Goal: Task Accomplishment & Management: Complete application form

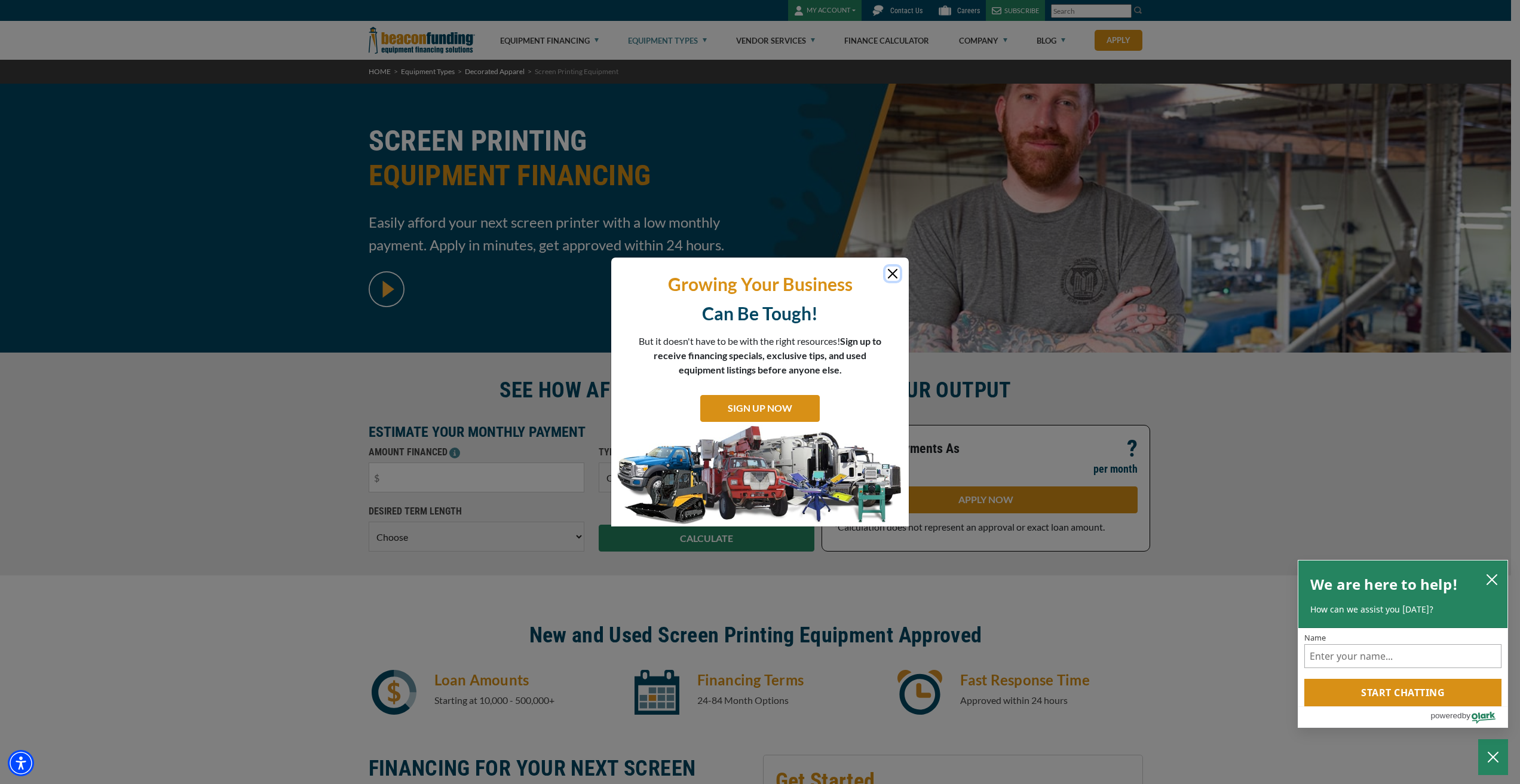
click at [894, 272] on button "Close" at bounding box center [892, 273] width 14 height 14
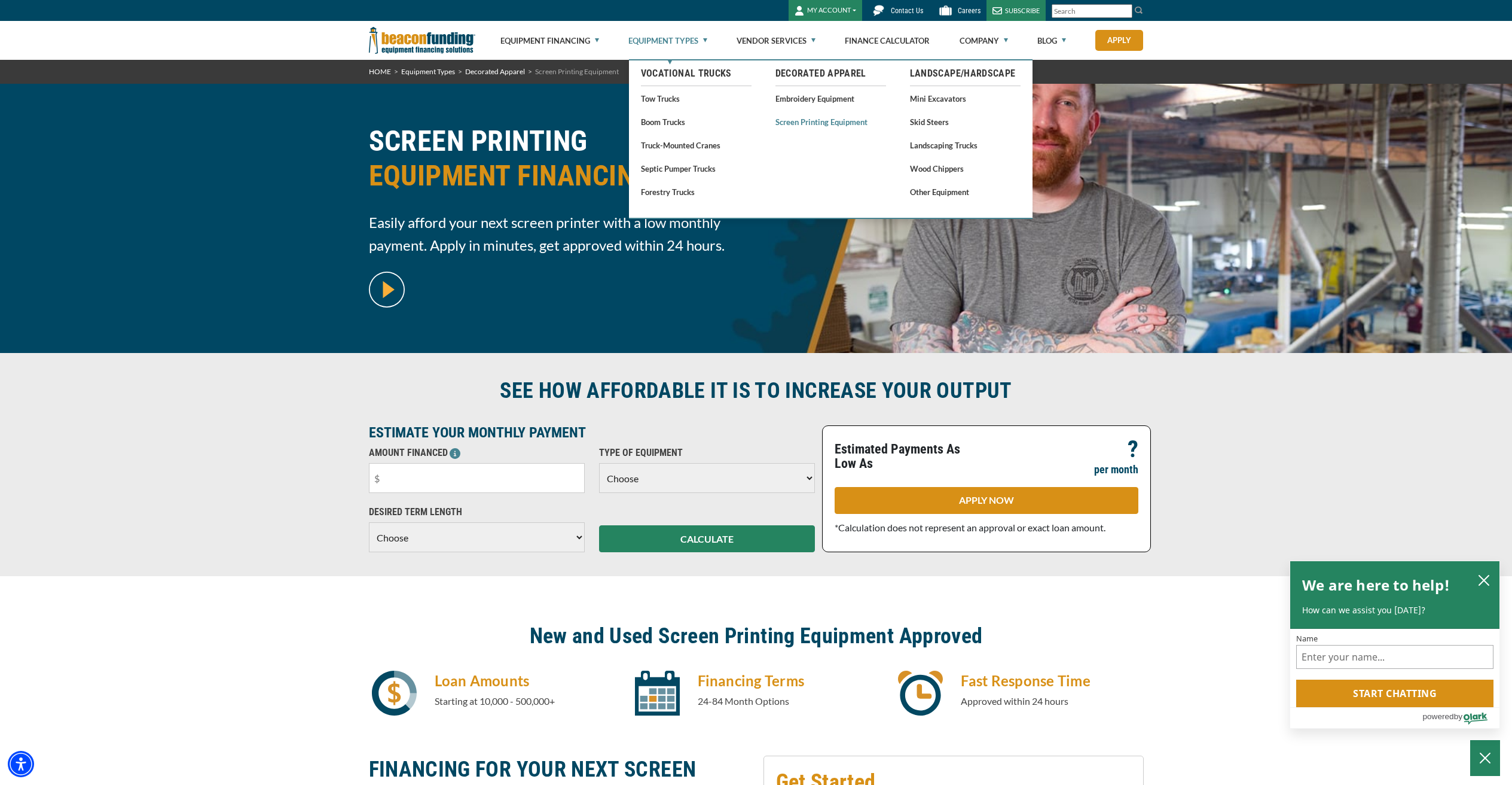
click at [803, 118] on link "Screen Printing Equipment" at bounding box center [831, 122] width 111 height 15
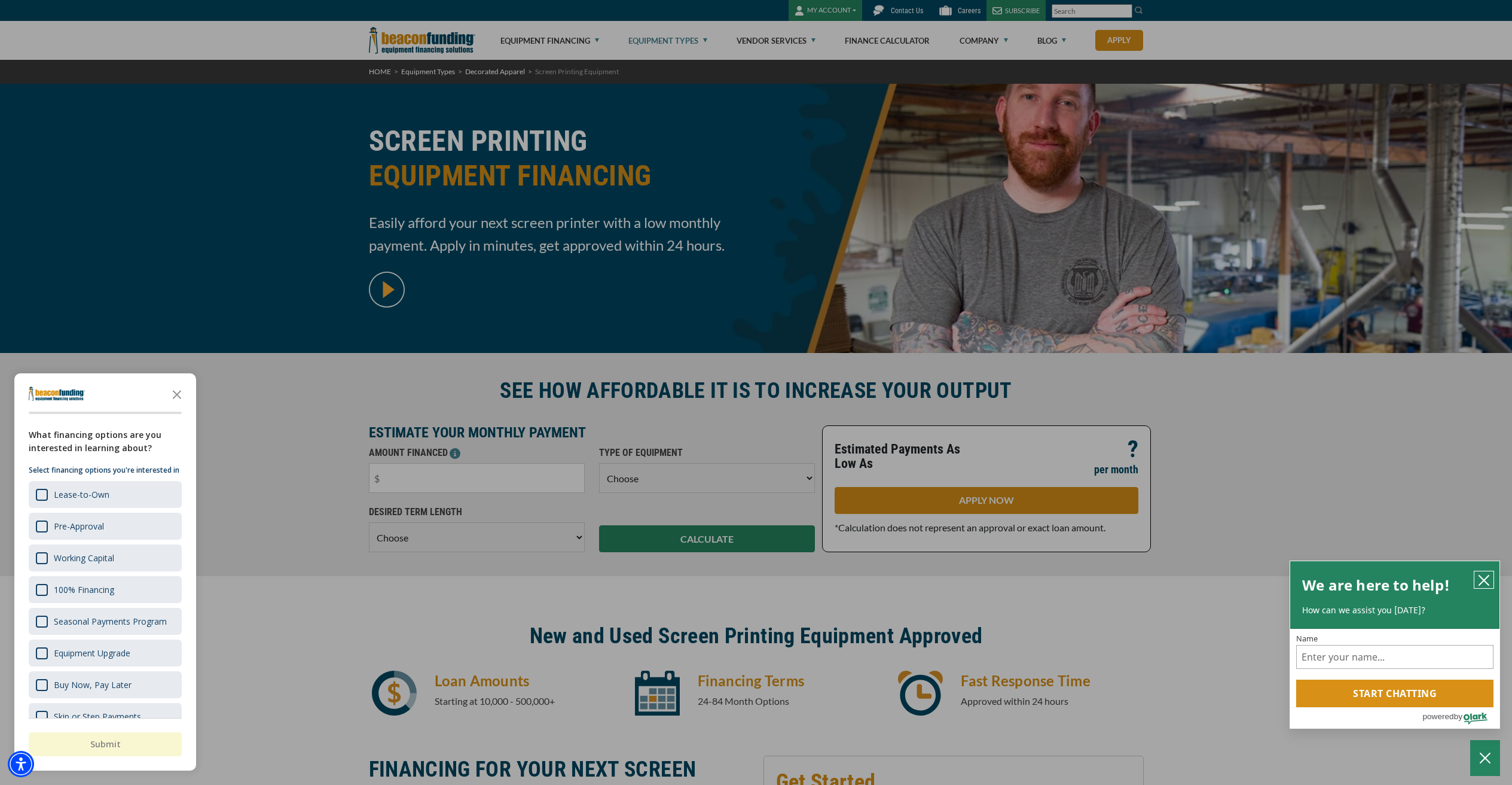
click at [1481, 578] on icon "close chatbox" at bounding box center [1484, 580] width 10 height 10
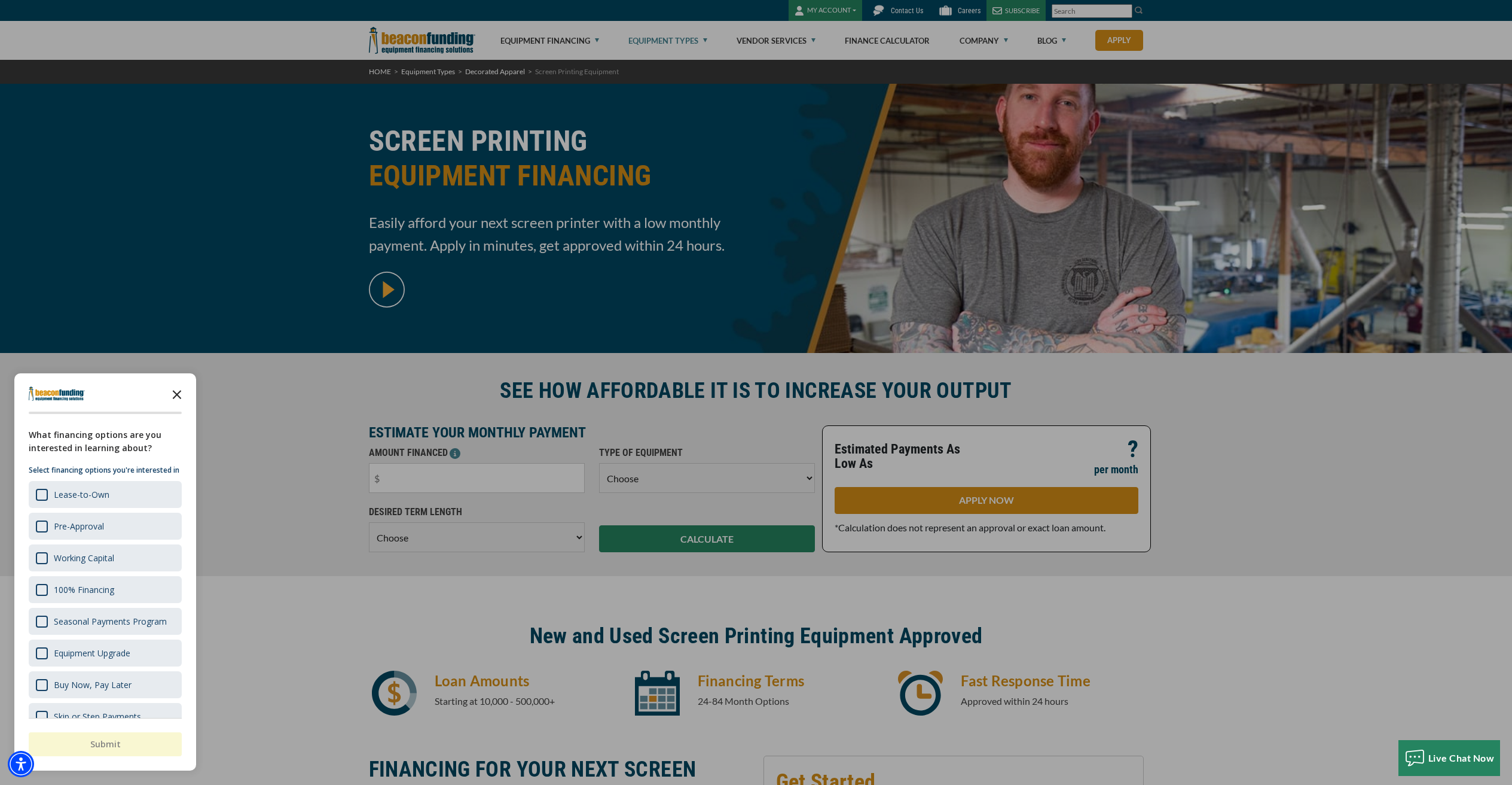
click at [175, 392] on icon "Close the survey" at bounding box center [176, 393] width 24 height 24
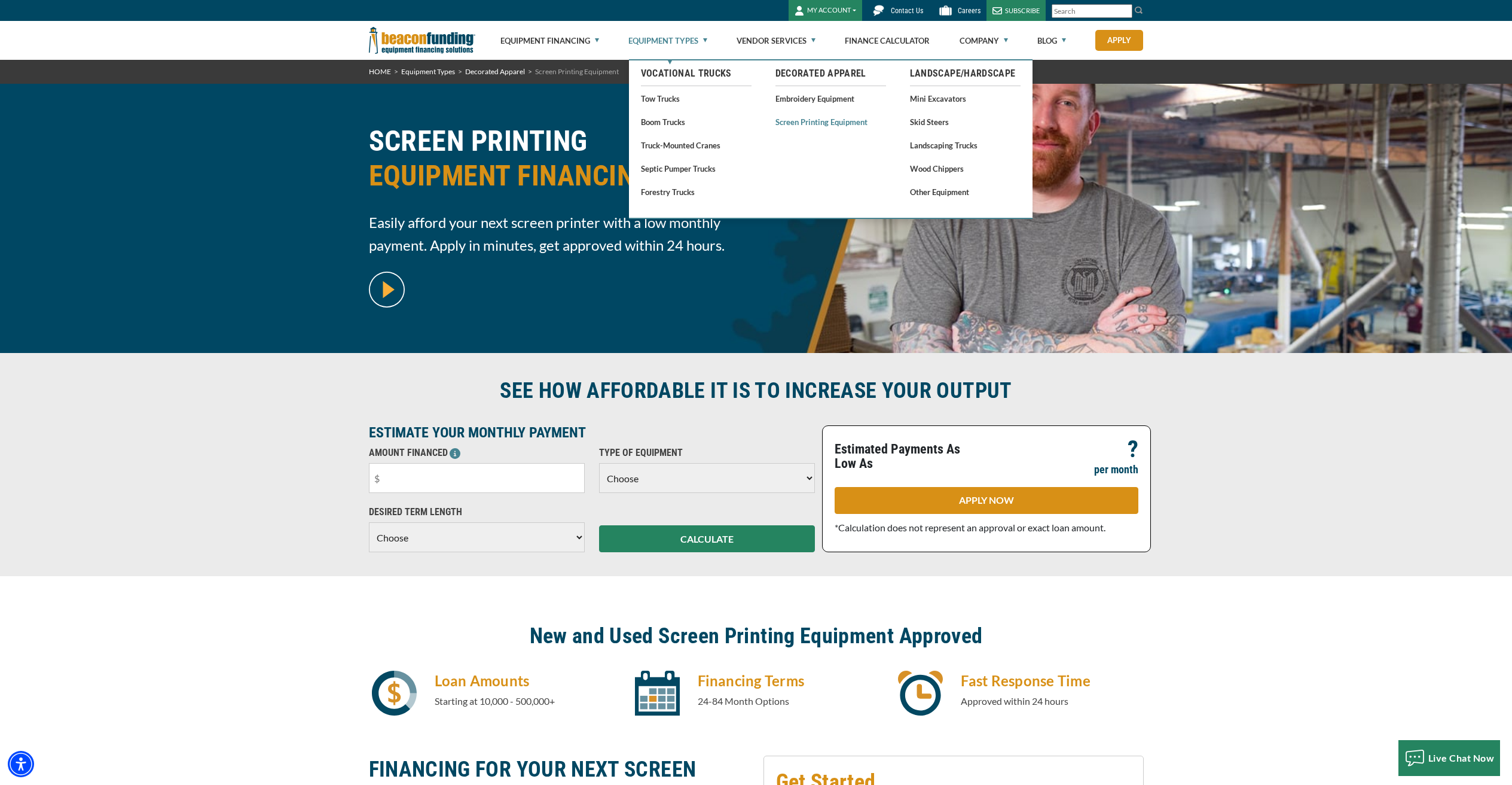
click at [828, 122] on link "Screen Printing Equipment" at bounding box center [831, 122] width 111 height 15
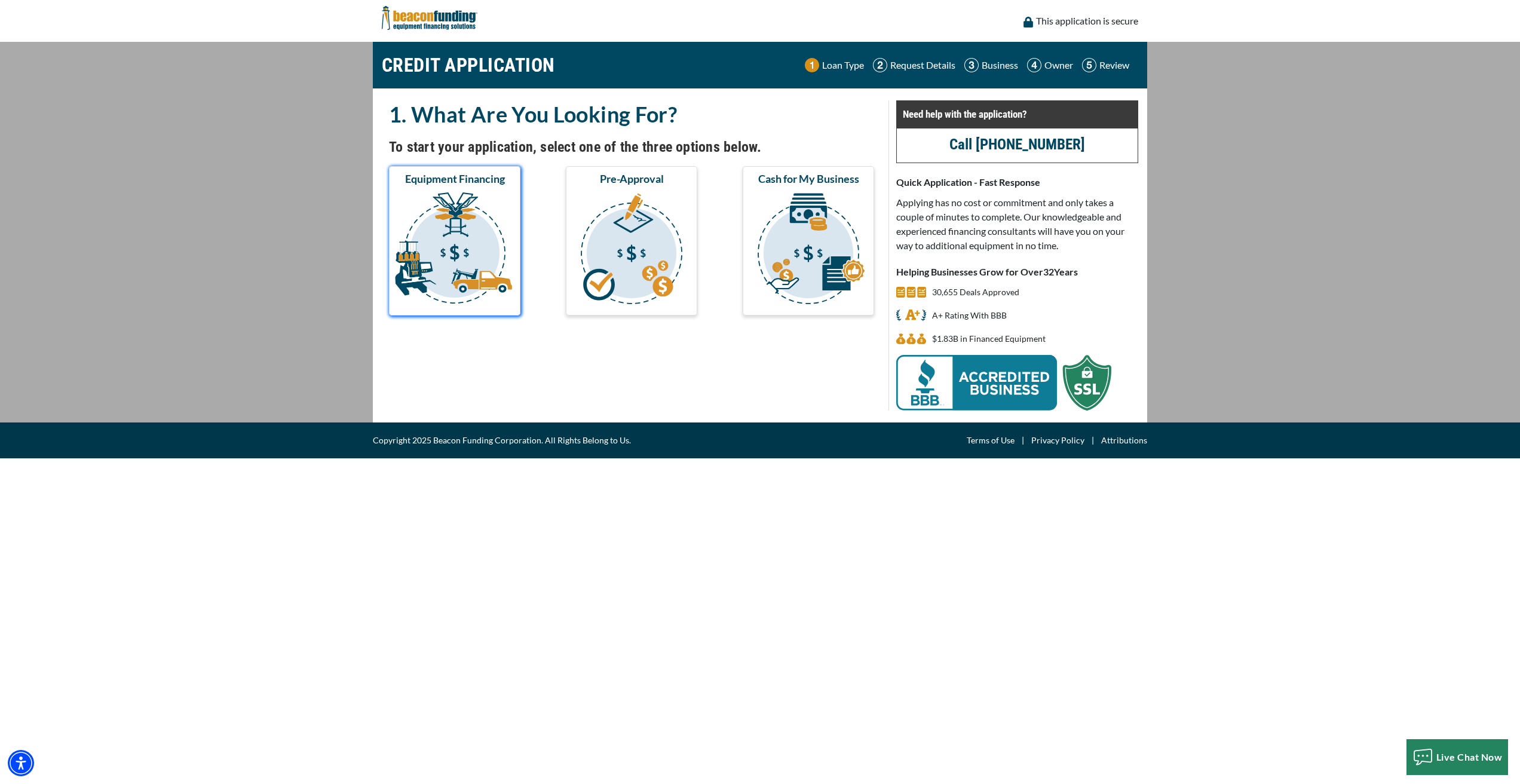
click at [464, 250] on img "submit" at bounding box center [455, 250] width 127 height 119
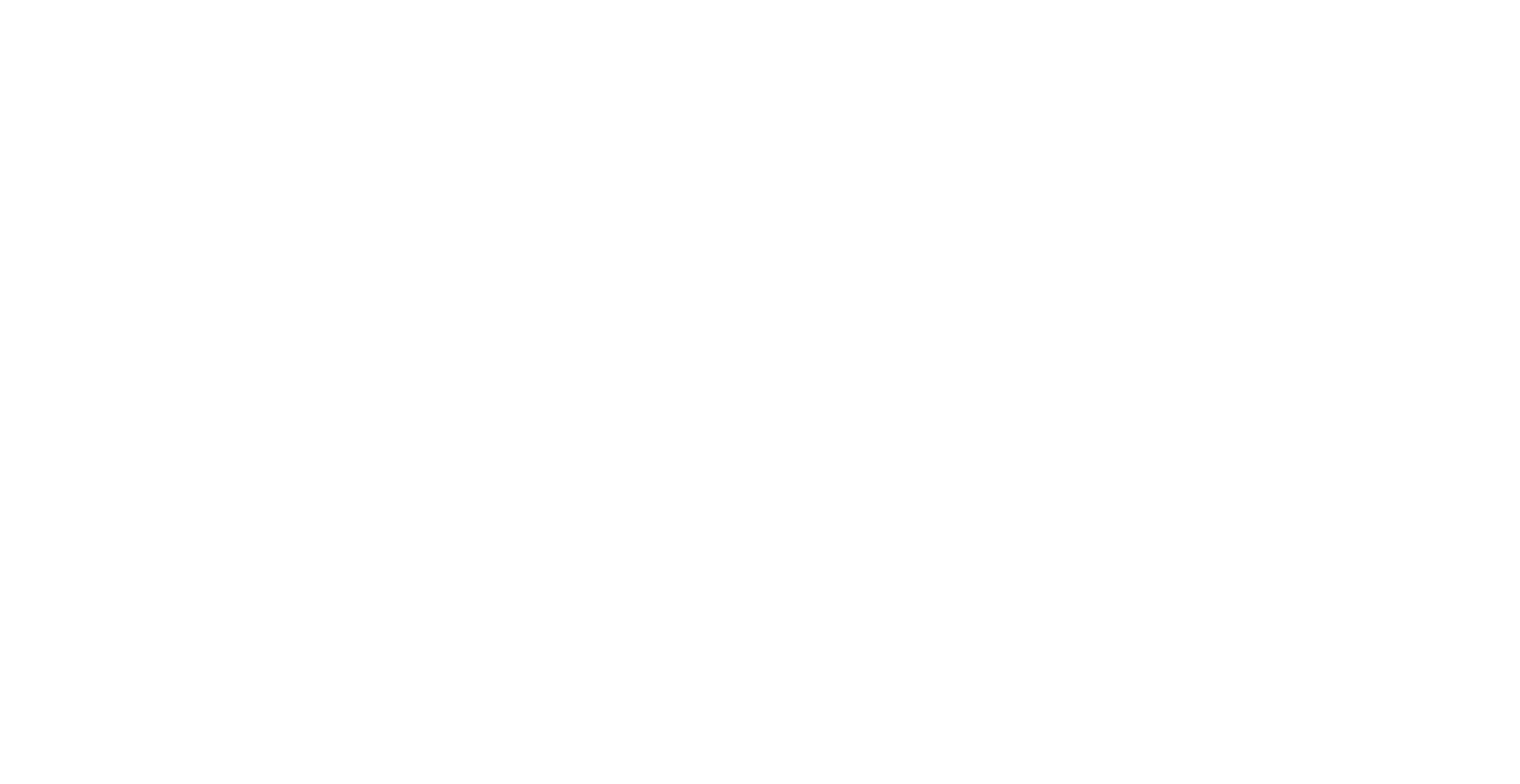
select select "2"
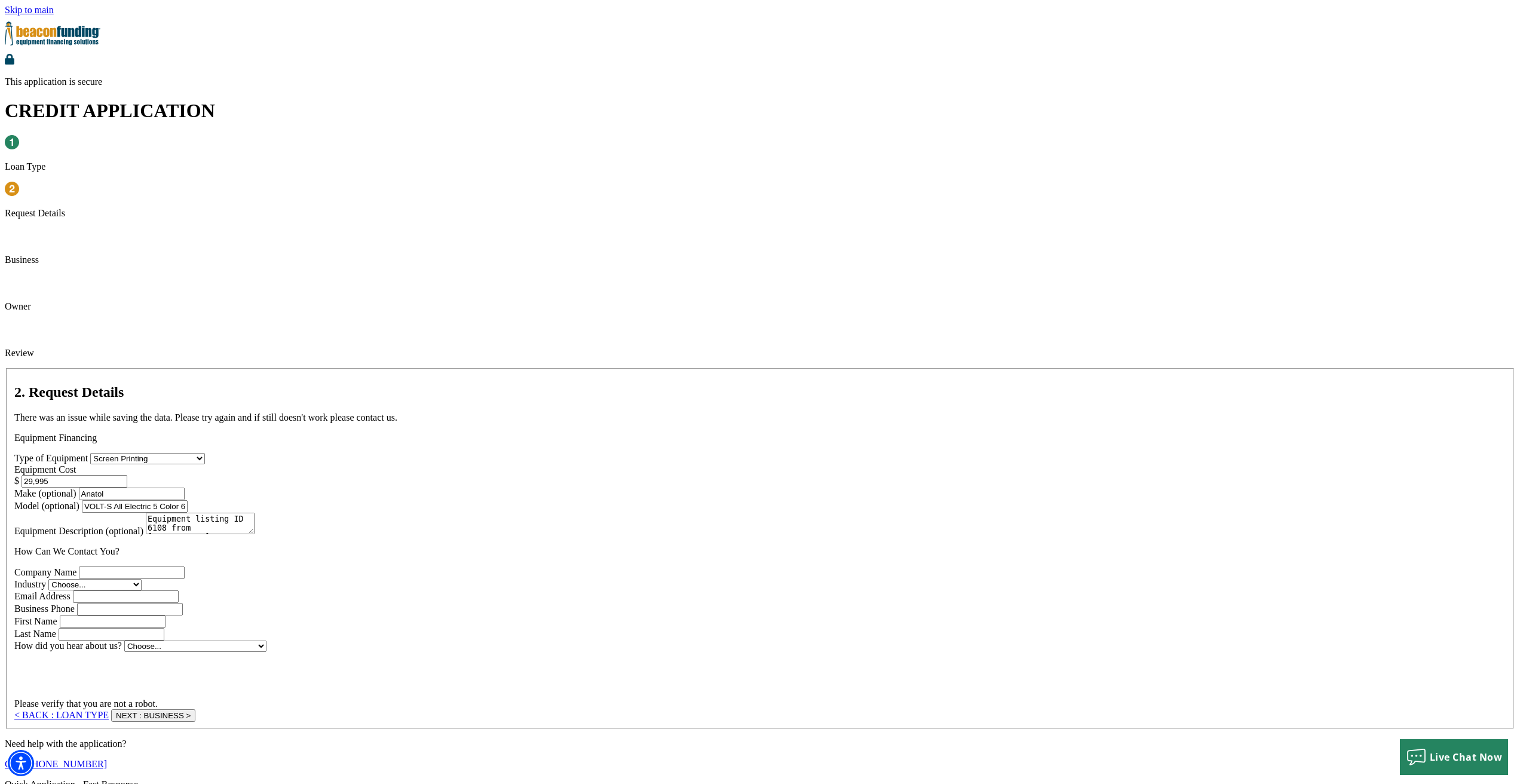
click at [185, 566] on input "Company Name" at bounding box center [132, 572] width 106 height 12
type input "Bark Design Inc"
type input "[EMAIL_ADDRESS][DOMAIN_NAME]"
type input "2182545536"
type input "[PERSON_NAME]"
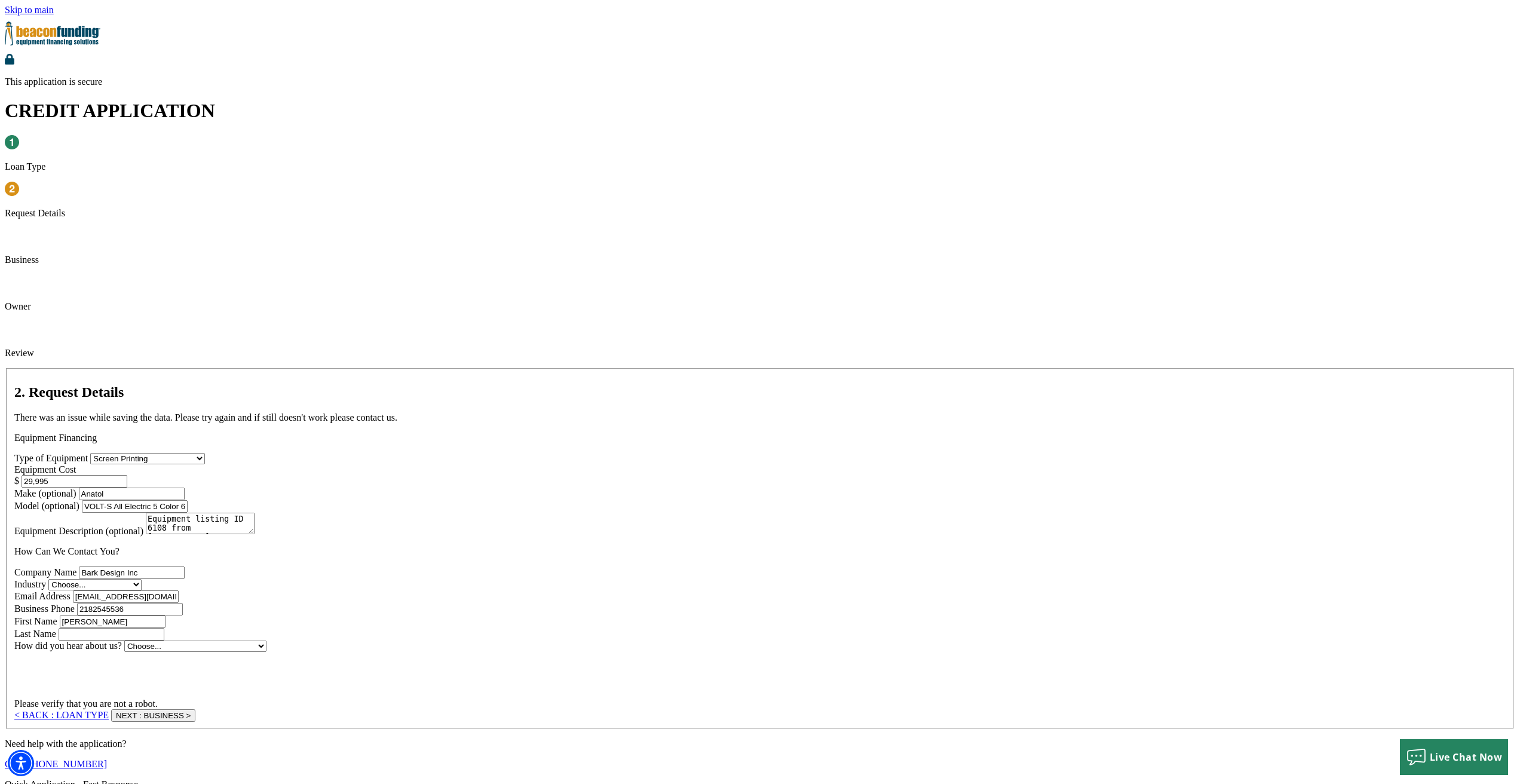
type input "[PERSON_NAME]"
type input "[PHONE_NUMBER]"
click at [142, 579] on select "Choose... Towing Landscape/Hardscape Decorated Apparel Septic Light Constructio…" at bounding box center [94, 584] width 94 height 12
select select "3"
click at [142, 579] on select "Choose... Towing Landscape/Hardscape Decorated Apparel Septic Light Constructio…" at bounding box center [94, 584] width 94 height 12
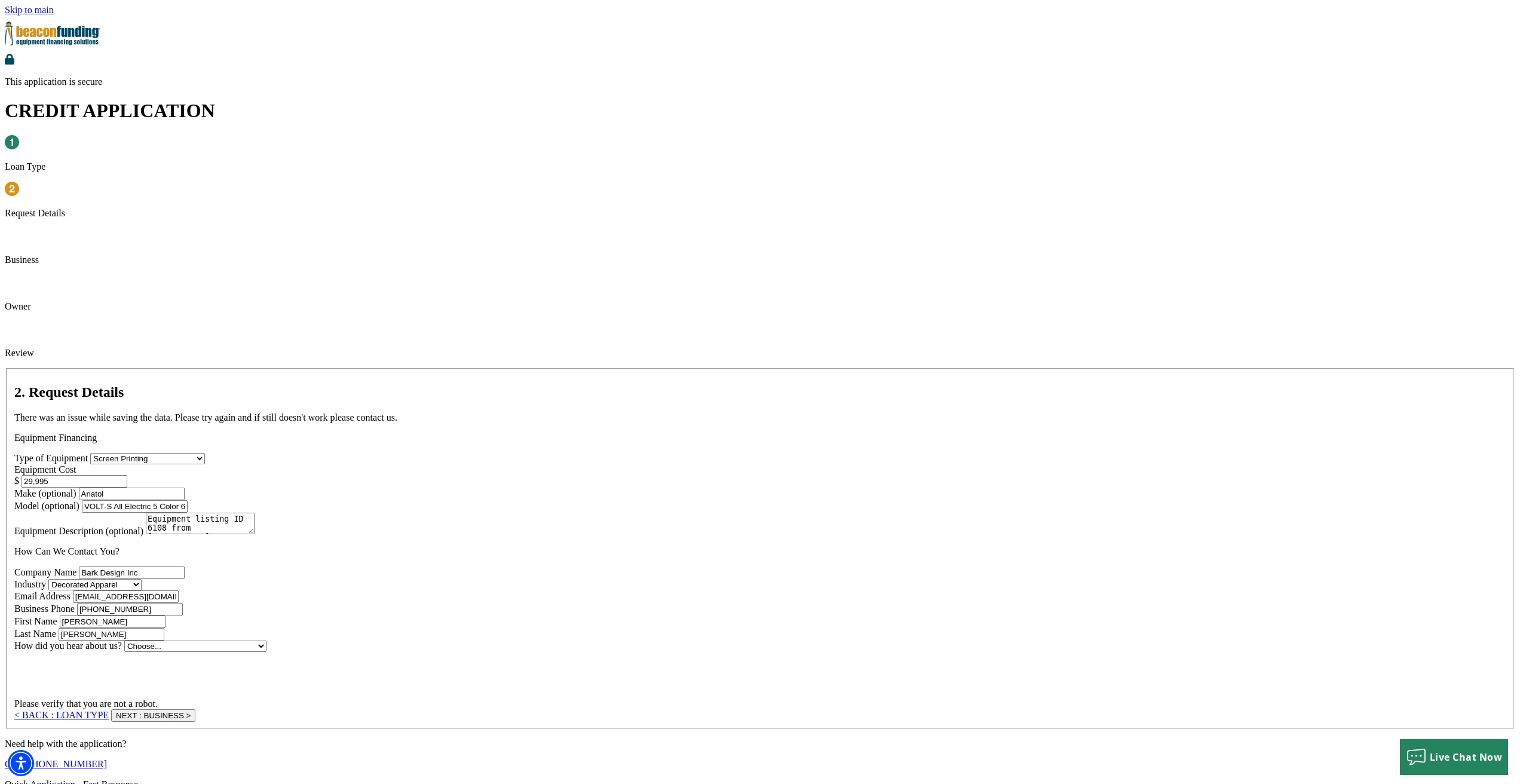
click at [267, 641] on select "Choose... Internet Search Vendor Referral Word of Mouth Client Referral Email E…" at bounding box center [195, 647] width 142 height 12
select select "9"
click at [267, 641] on select "Choose... Internet Search Vendor Referral Word of Mouth Client Referral Email E…" at bounding box center [195, 647] width 142 height 12
click at [211, 652] on input "Vendor Business Name" at bounding box center [159, 657] width 106 height 12
type input "Bark Design Inc"
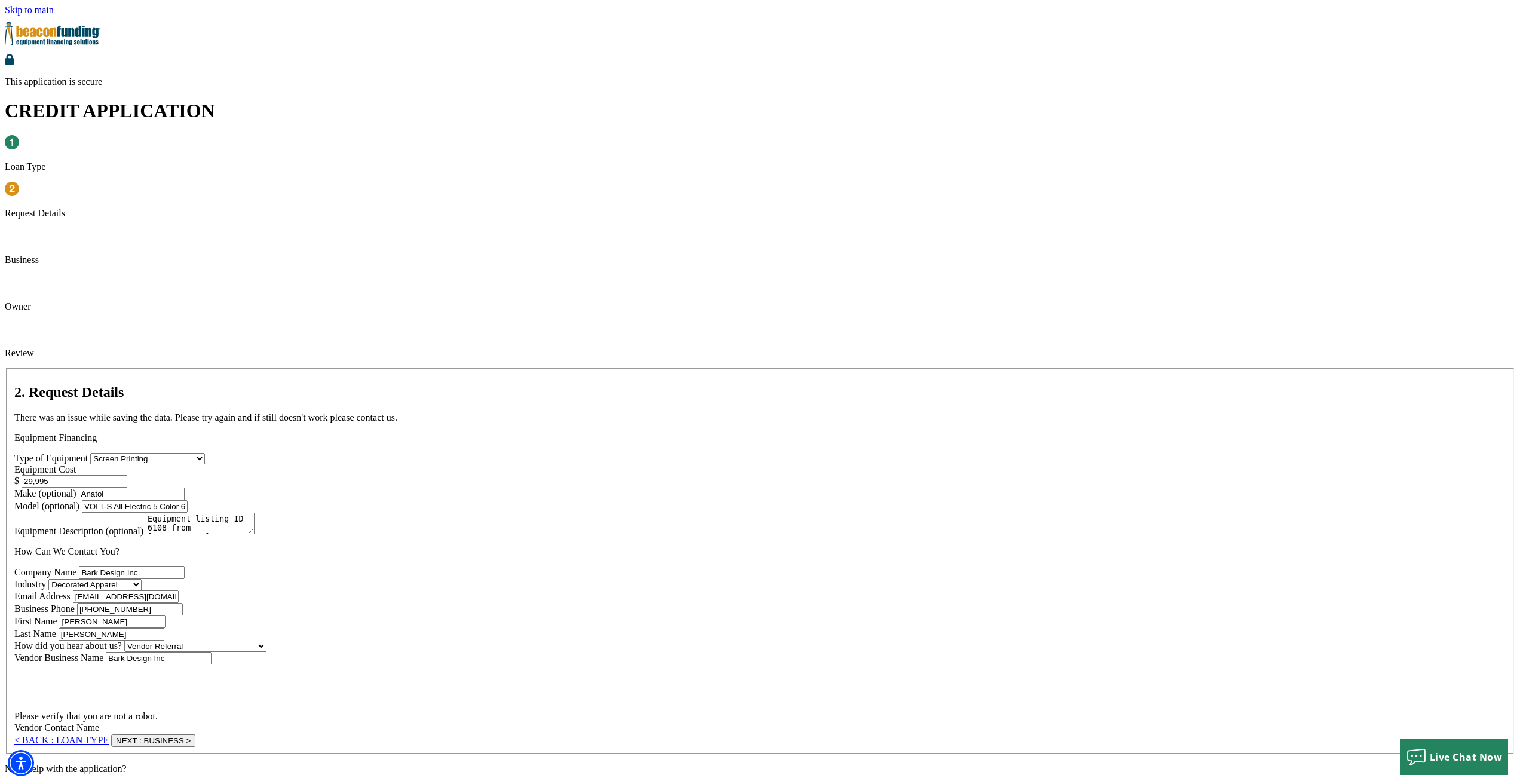
type input "William Jon Butkovich"
click at [195, 734] on button "NEXT : BUSINESS >" at bounding box center [153, 740] width 84 height 12
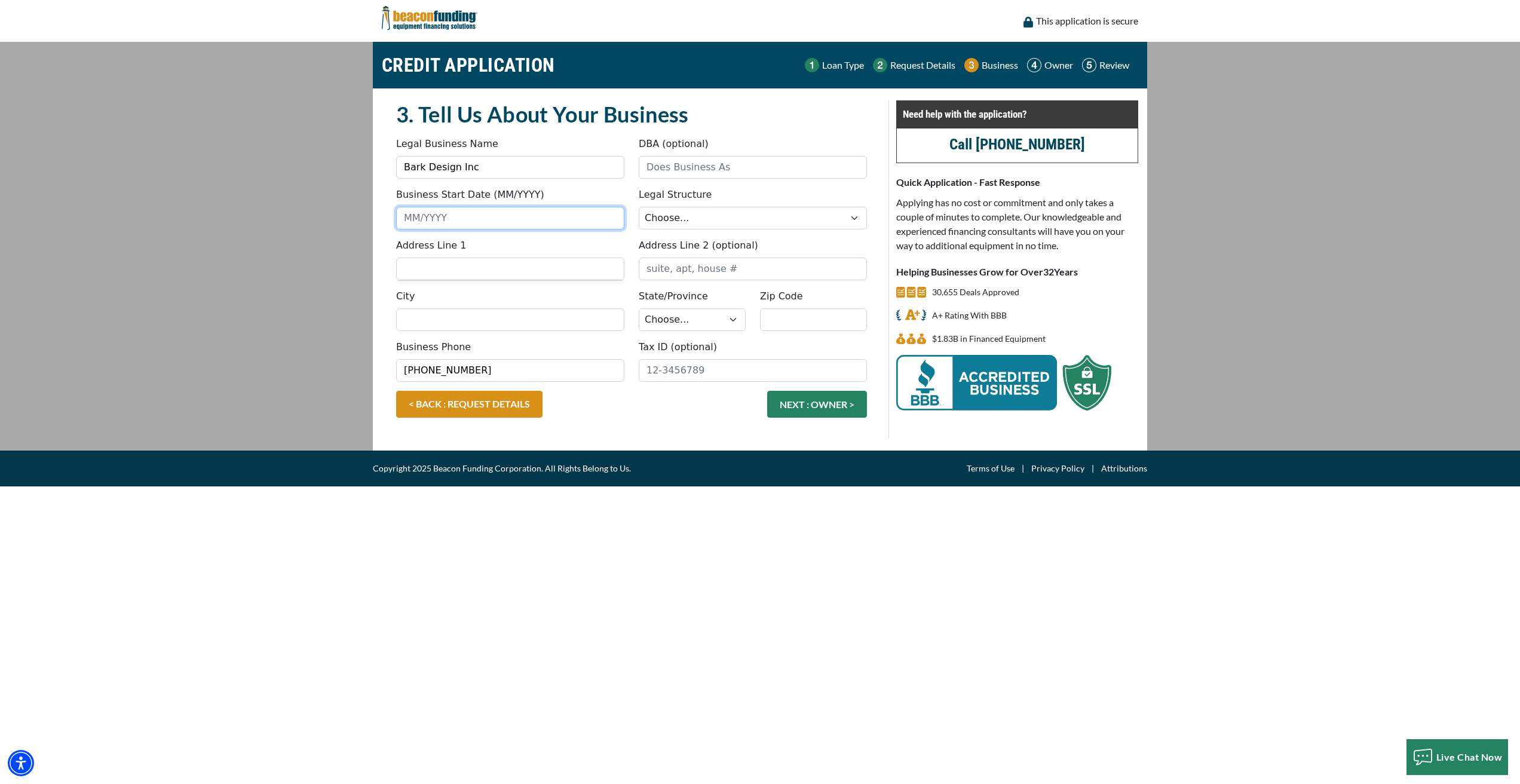
click at [432, 214] on input "Business Start Date (MM/YYYY)" at bounding box center [510, 218] width 228 height 22
drag, startPoint x: 422, startPoint y: 216, endPoint x: 428, endPoint y: 216, distance: 6.0
click at [428, 216] on input "02/92" at bounding box center [510, 218] width 228 height 22
click at [420, 216] on input "02/91" at bounding box center [510, 218] width 228 height 22
type input "02/1991"
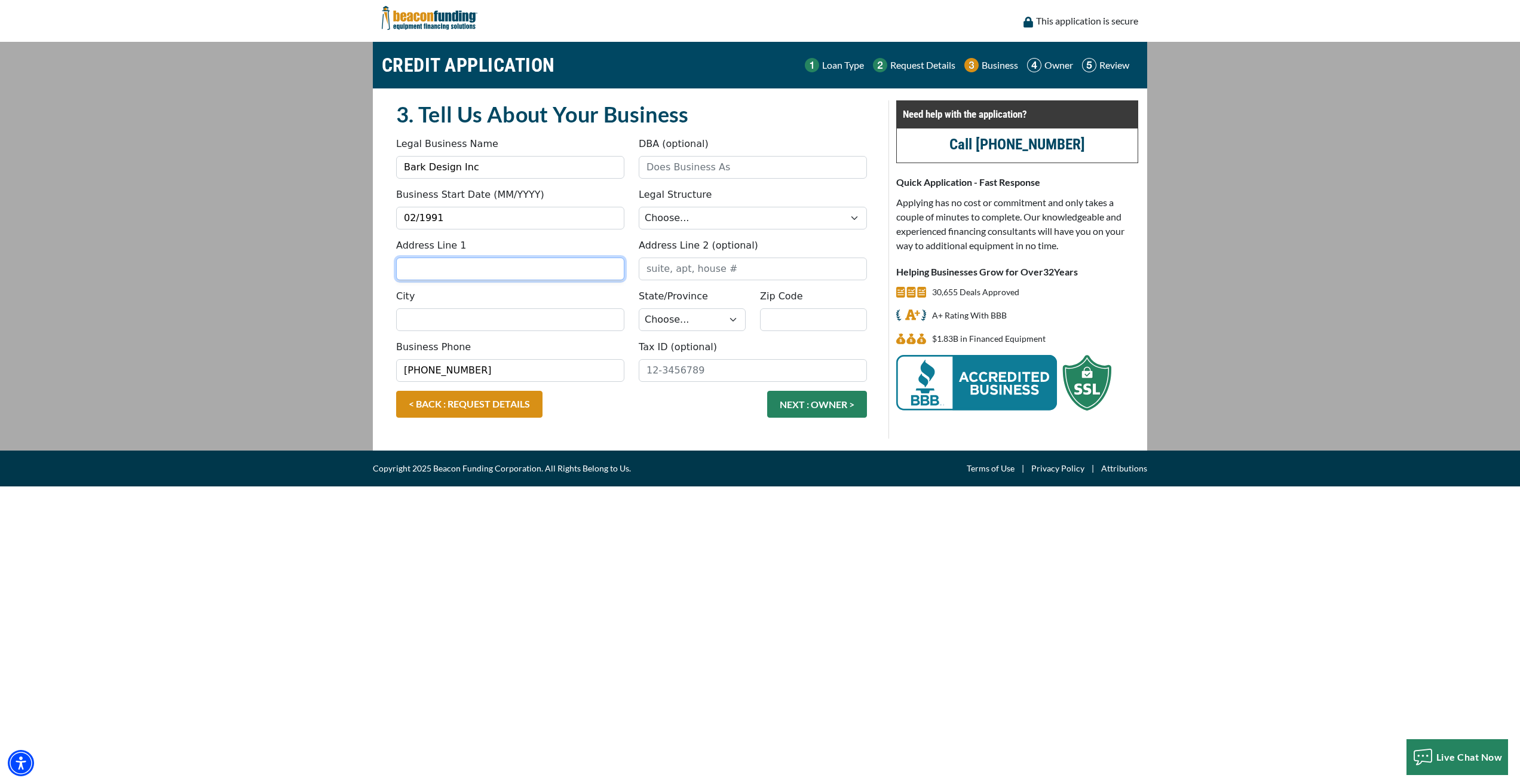
click at [474, 273] on input "Address Line 1" at bounding box center [510, 268] width 228 height 22
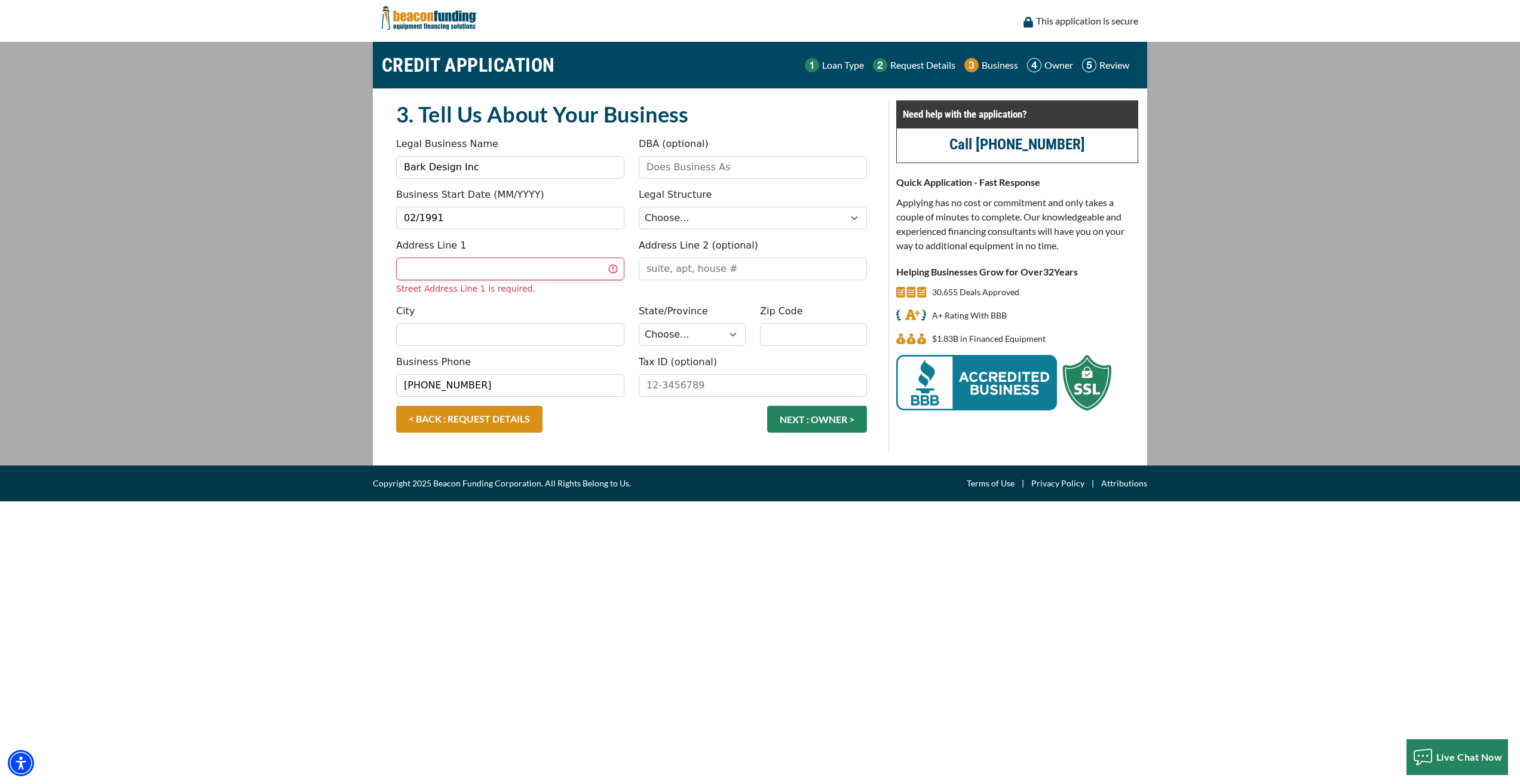
click at [459, 254] on div "Address Line 1 Street Address Line 1 is required." at bounding box center [510, 267] width 243 height 57
click at [460, 263] on input "Address Line 1" at bounding box center [510, 268] width 228 height 22
type input "[STREET_ADDRESS]"
type input "Bark Design Inc"
type input "Chisholm"
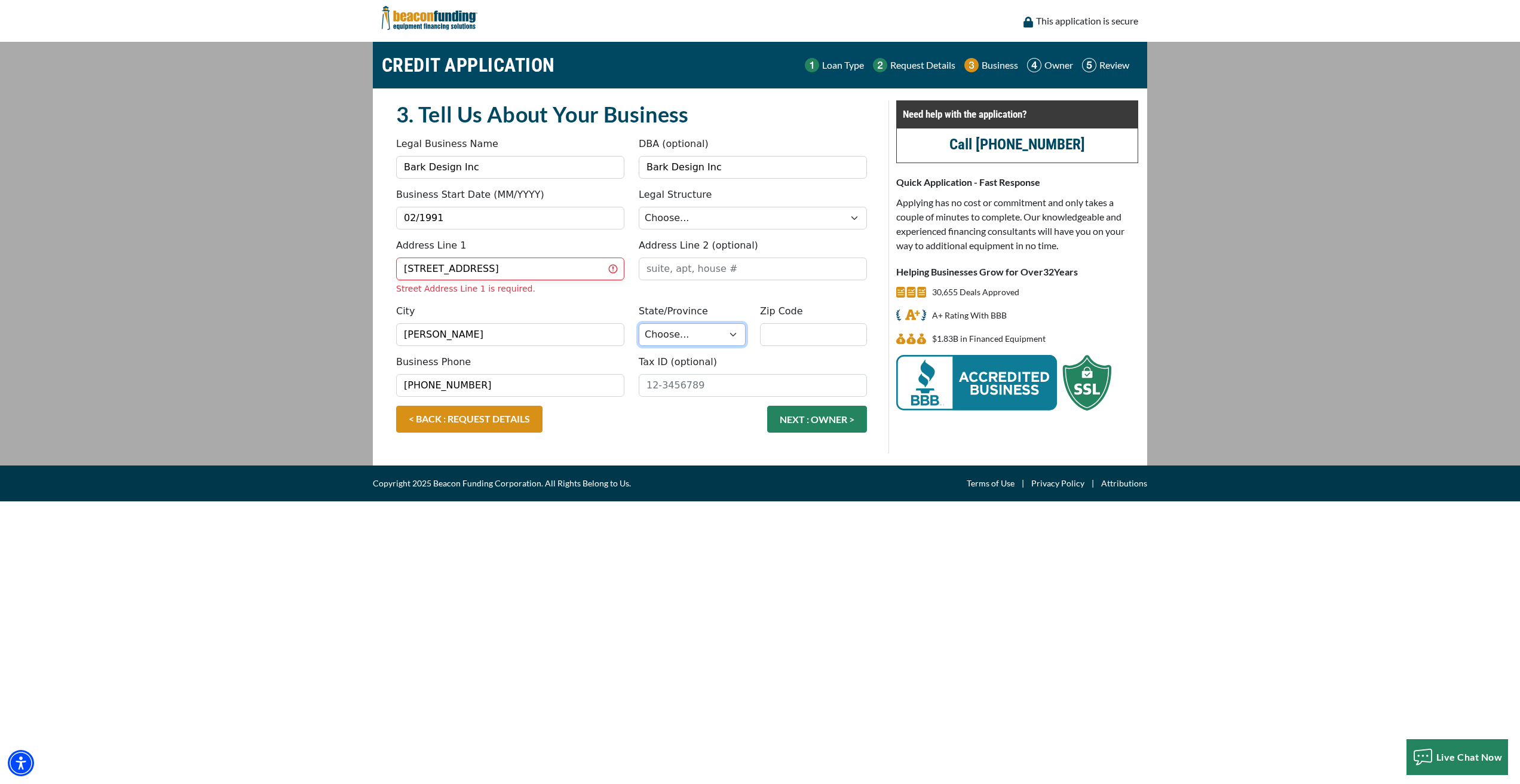
select select "25"
type input "55719"
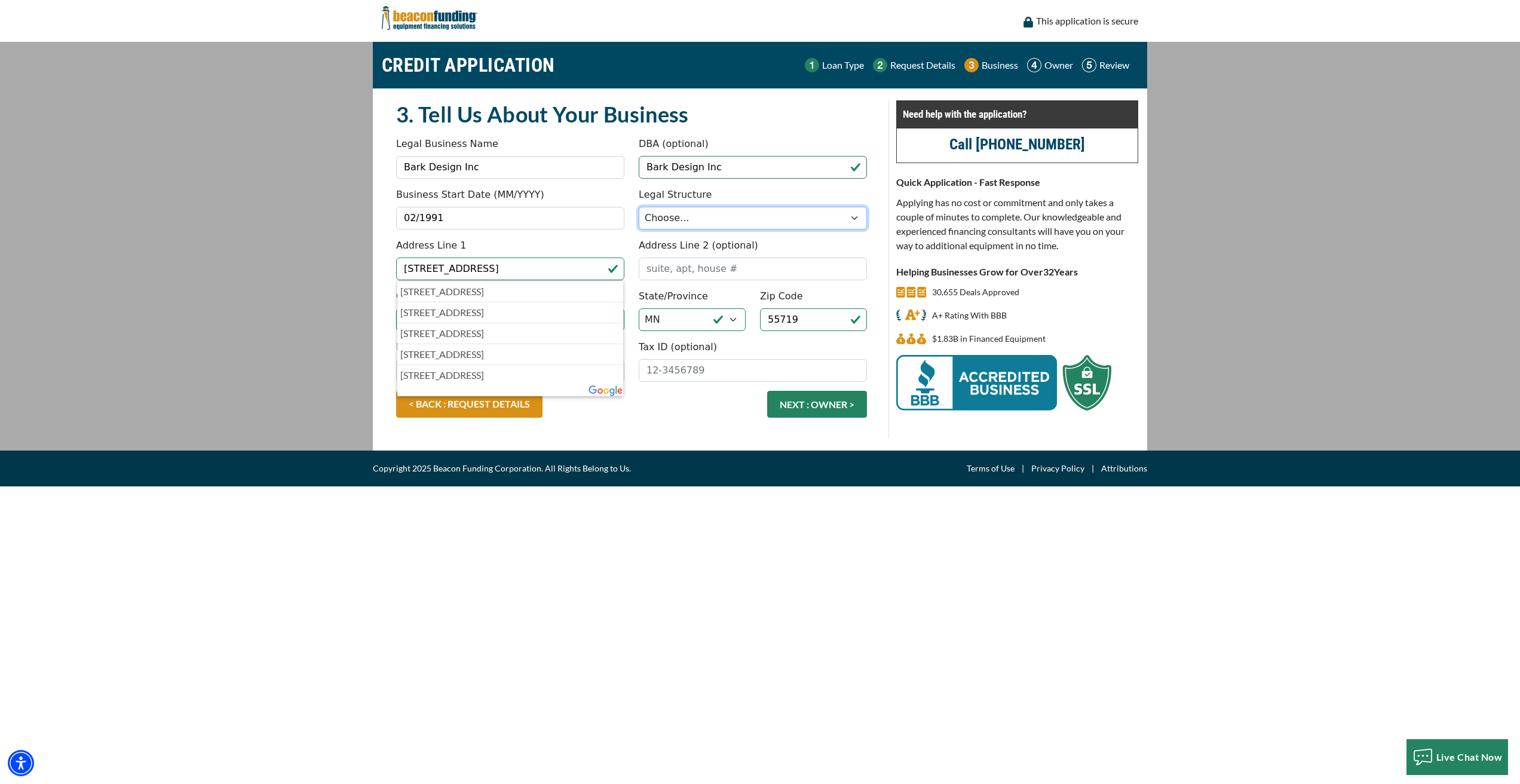
click at [679, 212] on select "Choose... Corporation LLC LLP Municipality Non-Profit Partnership Proprietorship" at bounding box center [753, 218] width 228 height 22
select select "1"
click at [638, 207] on select "Choose... Corporation LLC LLP Municipality Non-Profit Partnership Proprietorship" at bounding box center [753, 218] width 228 height 22
click at [738, 366] on input "Tax ID (optional)" at bounding box center [753, 370] width 228 height 22
click at [655, 369] on input "48-12061" at bounding box center [753, 370] width 228 height 22
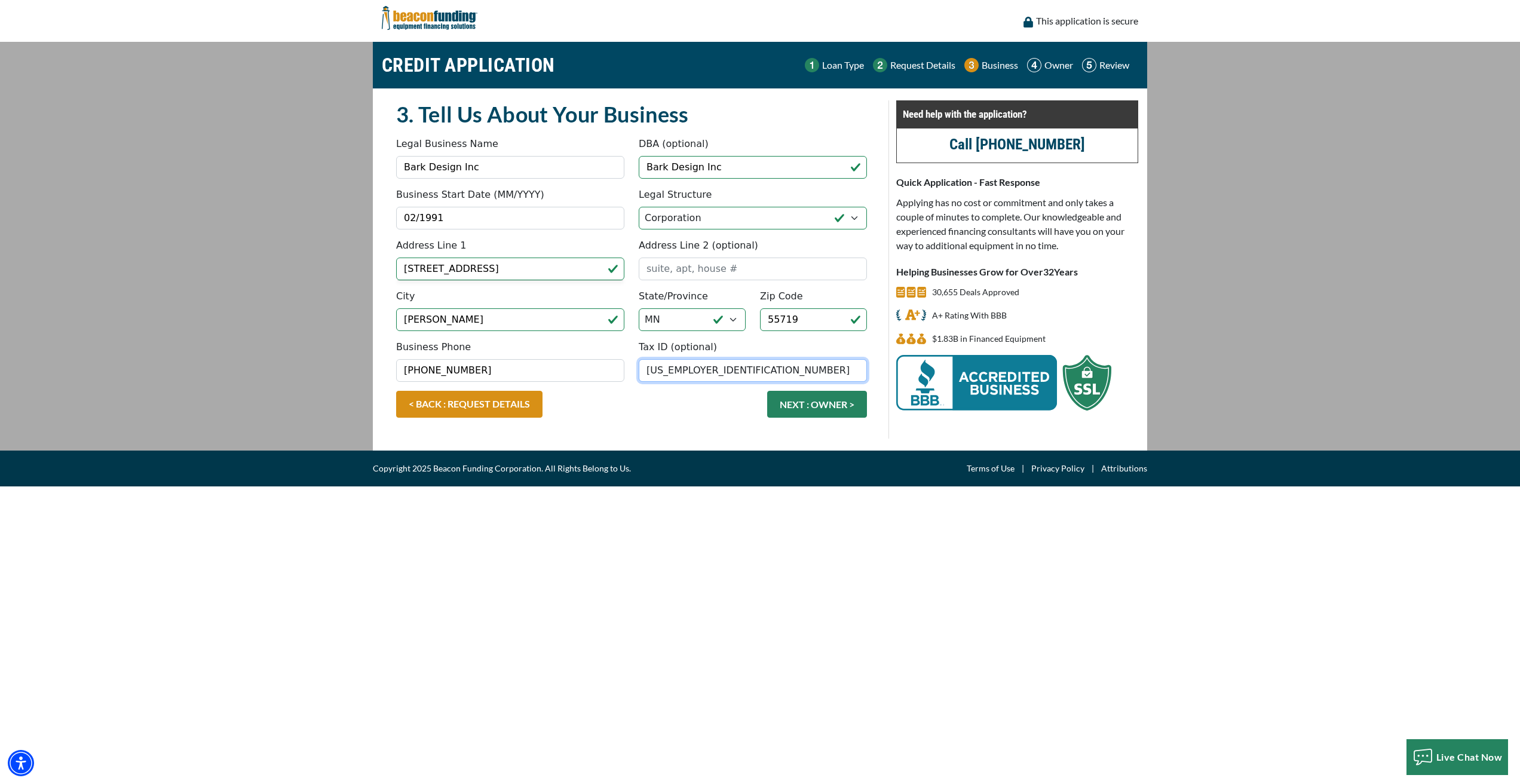
drag, startPoint x: 690, startPoint y: 370, endPoint x: 704, endPoint y: 370, distance: 14.0
click at [704, 370] on input "41-8120611" at bounding box center [753, 370] width 228 height 22
drag, startPoint x: 656, startPoint y: 371, endPoint x: 664, endPoint y: 373, distance: 8.2
click at [656, 371] on input "41-8120611" at bounding box center [753, 370] width 228 height 22
drag, startPoint x: 692, startPoint y: 370, endPoint x: 739, endPoint y: 379, distance: 47.9
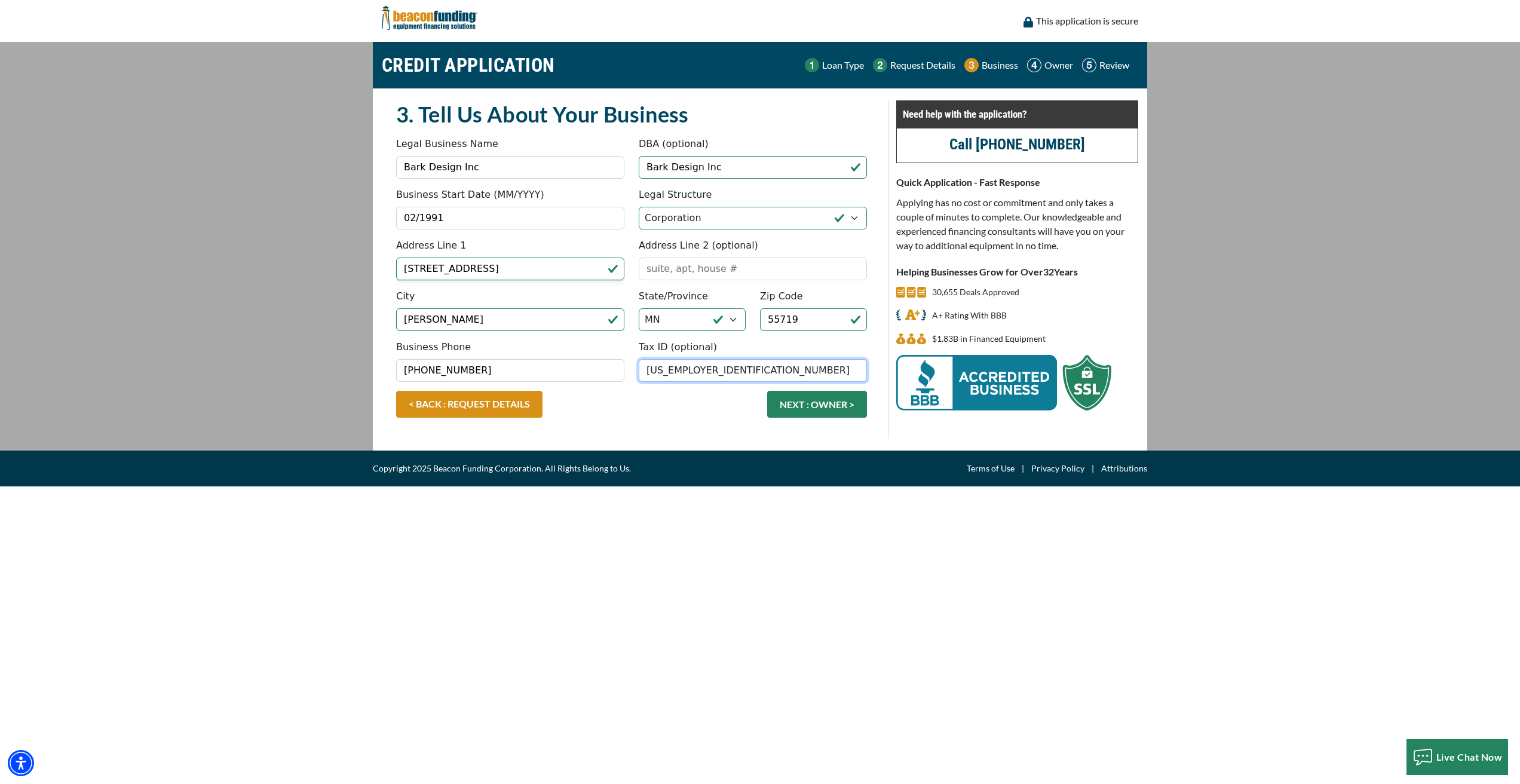
click at [701, 370] on input "41-8120611" at bounding box center [753, 370] width 228 height 22
click at [659, 367] on input "41-812061" at bounding box center [753, 370] width 228 height 22
drag, startPoint x: 648, startPoint y: 371, endPoint x: 712, endPoint y: 373, distance: 64.0
click at [712, 373] on input "[US_EMPLOYER_IDENTIFICATION_NUMBER]" at bounding box center [753, 370] width 228 height 22
type input "[US_EMPLOYER_IDENTIFICATION_NUMBER]"
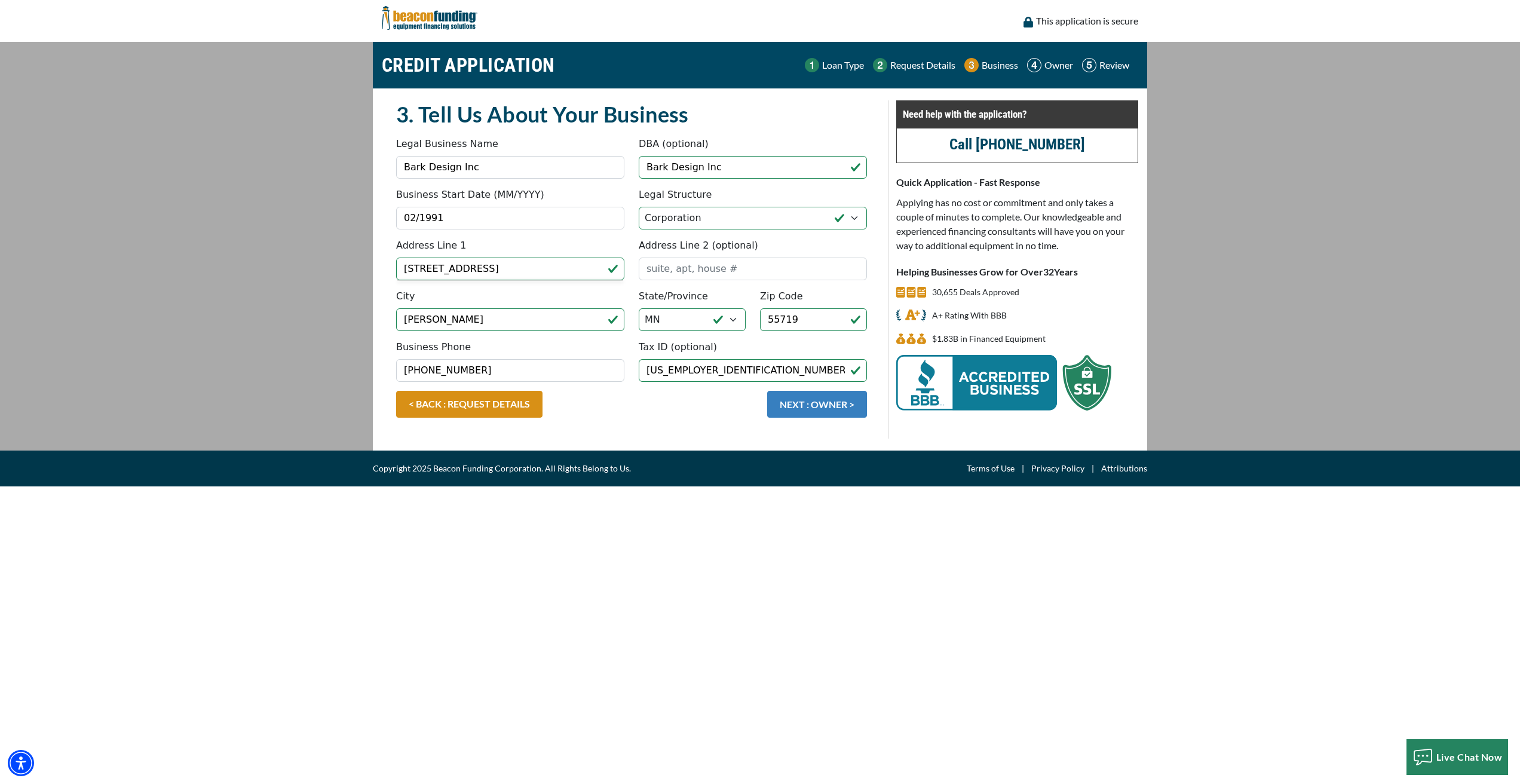
click at [797, 402] on button "NEXT : OWNER >" at bounding box center [817, 404] width 100 height 26
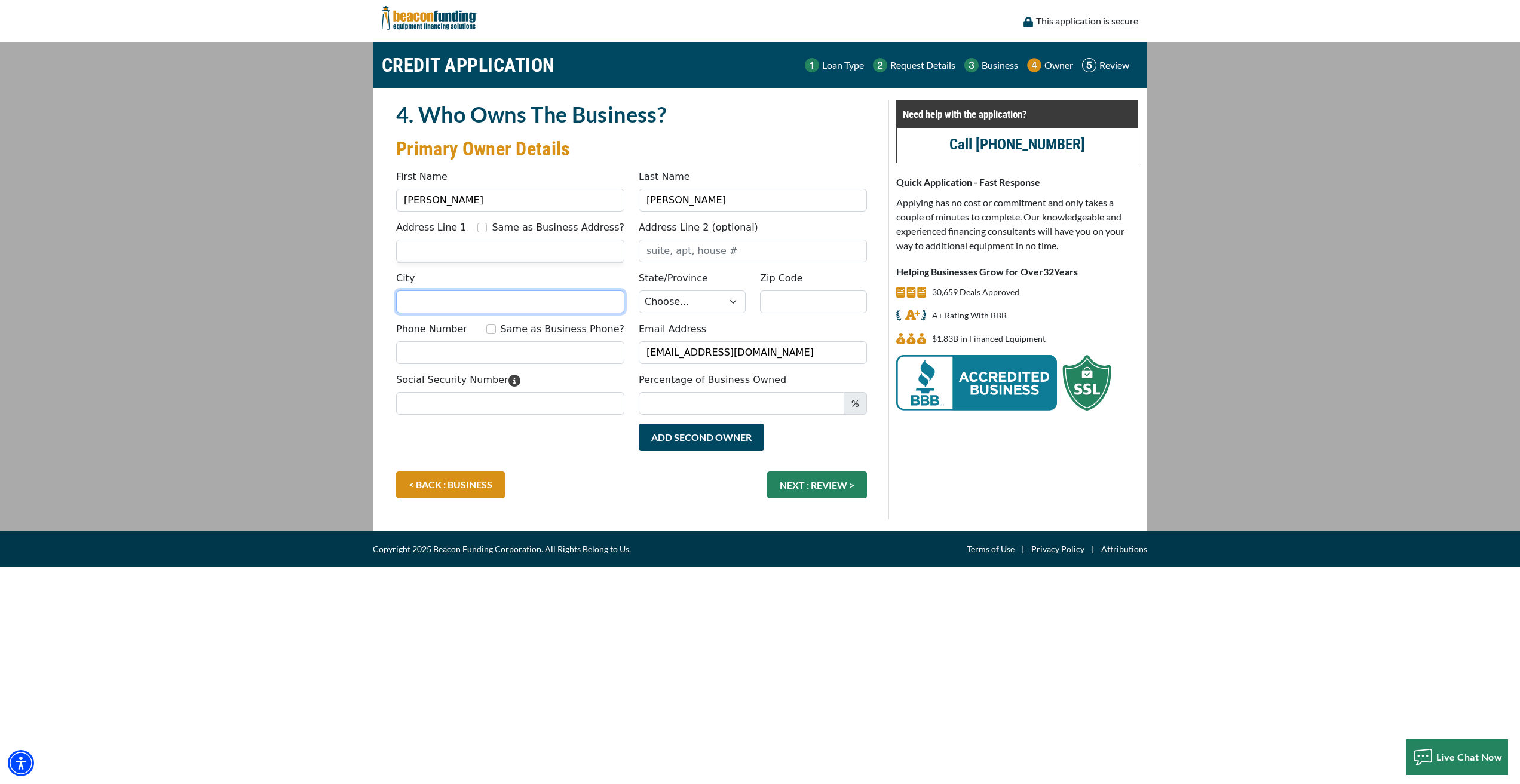
click at [444, 301] on input "City" at bounding box center [510, 301] width 228 height 22
type input "Chisholm"
type input "[STREET_ADDRESS]"
select select "25"
type input "55719"
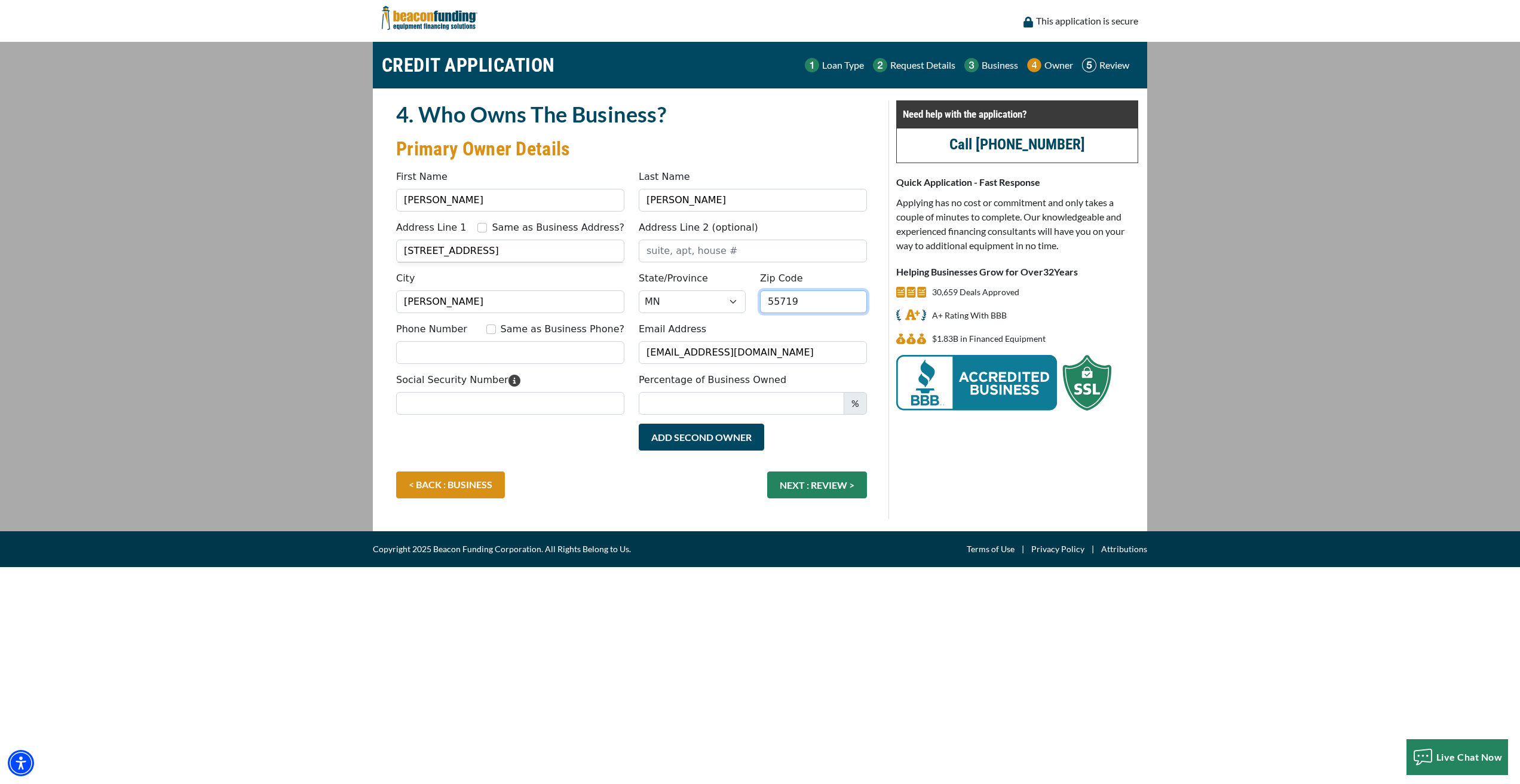
type input "2182545536"
type input "Bar"
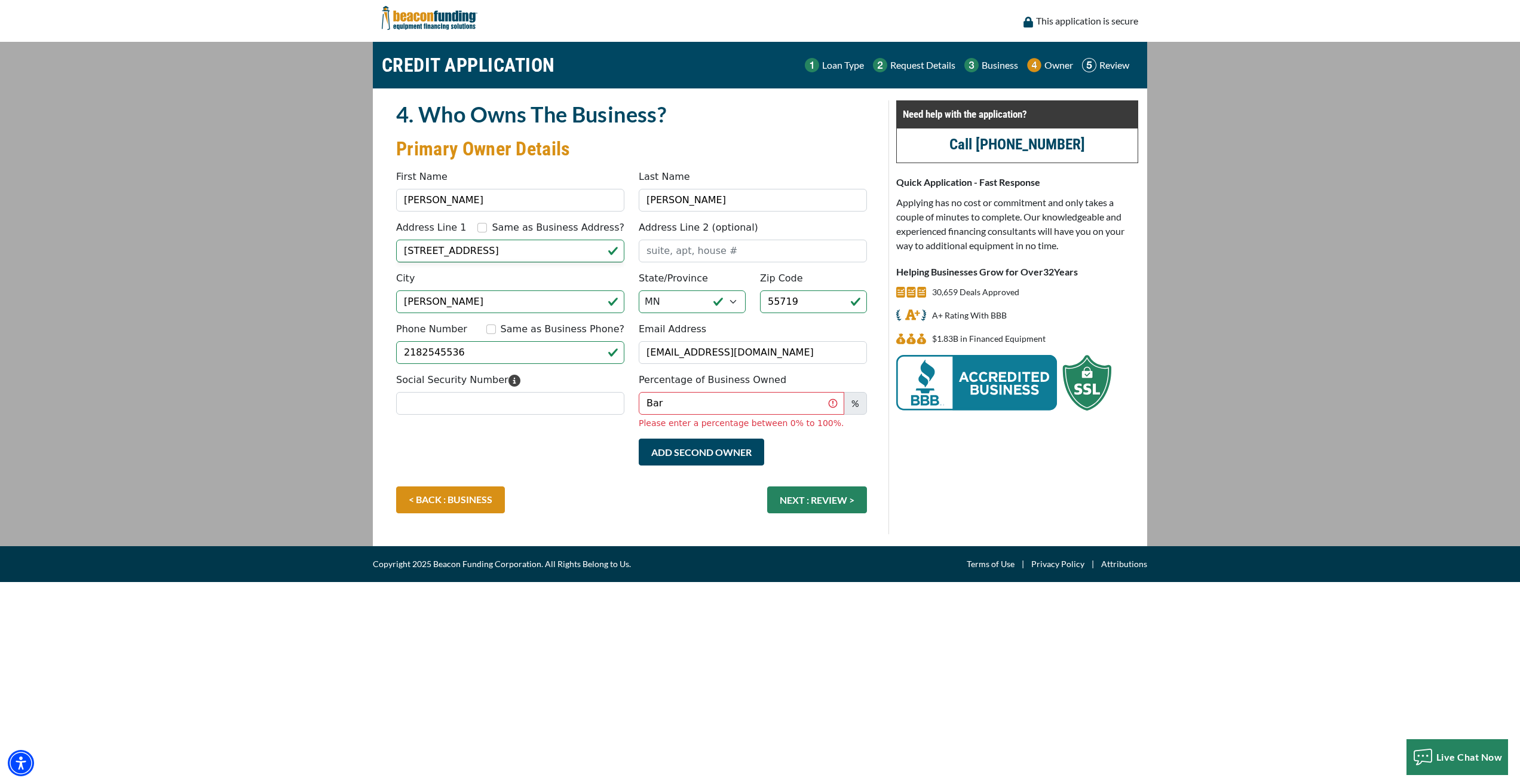
type input "[PHONE_NUMBER]"
click at [604, 448] on div "Add Second Owner Remove Second Owner" at bounding box center [632, 463] width 485 height 48
click at [481, 250] on input "[STREET_ADDRESS]" at bounding box center [510, 250] width 228 height 22
click at [268, 238] on main "CREDIT APPLICATION Loan Type Request Details Business Owner Review" at bounding box center [760, 294] width 1520 height 504
click at [474, 401] on input "Social Security Number" at bounding box center [510, 402] width 228 height 22
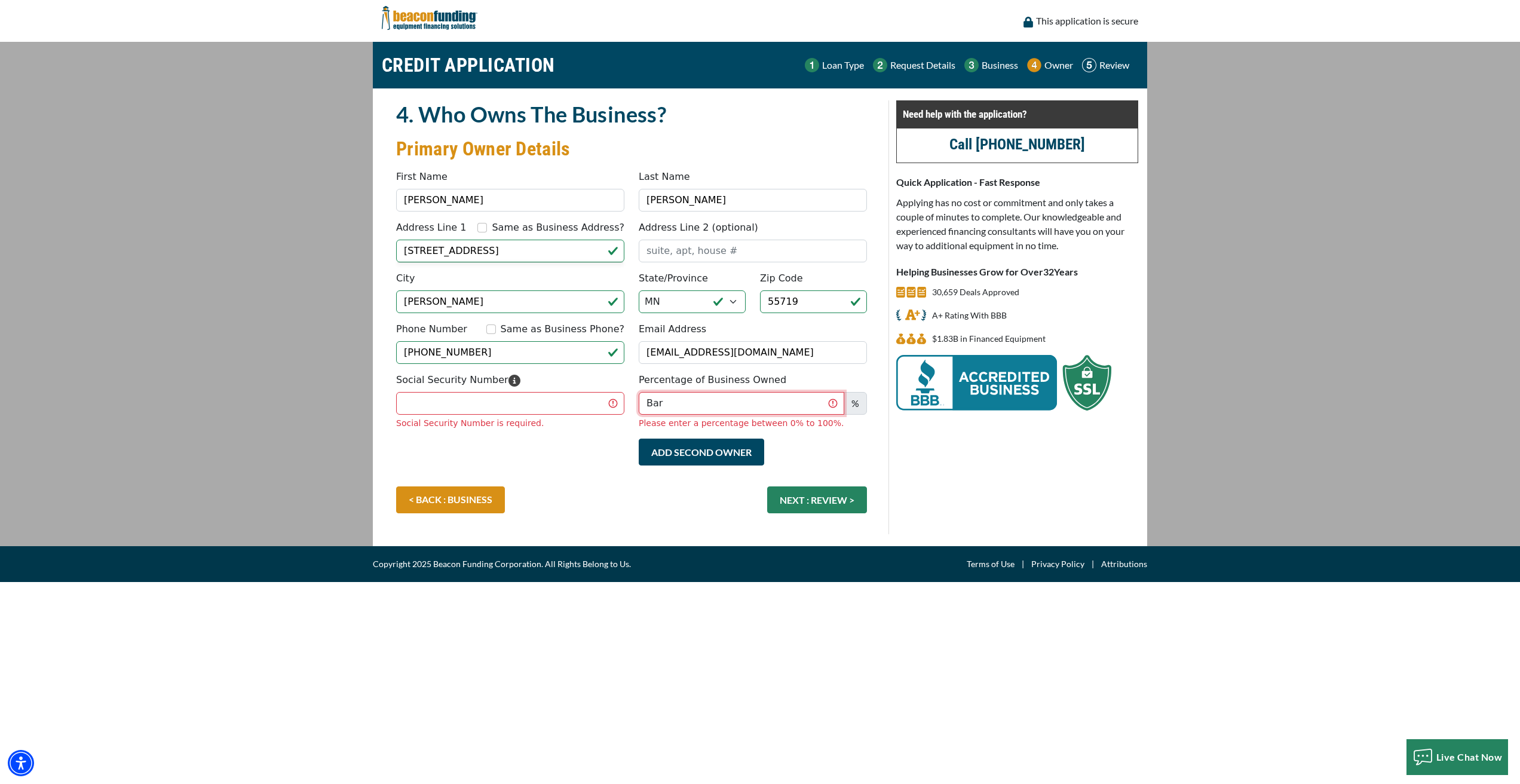
click at [690, 401] on input "Bar" at bounding box center [741, 402] width 205 height 22
click at [410, 402] on input "Social Security Number" at bounding box center [510, 402] width 228 height 22
type input "468-74-2011"
click at [662, 406] on input "Bar" at bounding box center [741, 402] width 205 height 22
click at [589, 435] on div "Social Security Number 468-74-2011 Percentage of Business Owned Bar % Please en…" at bounding box center [632, 405] width 485 height 65
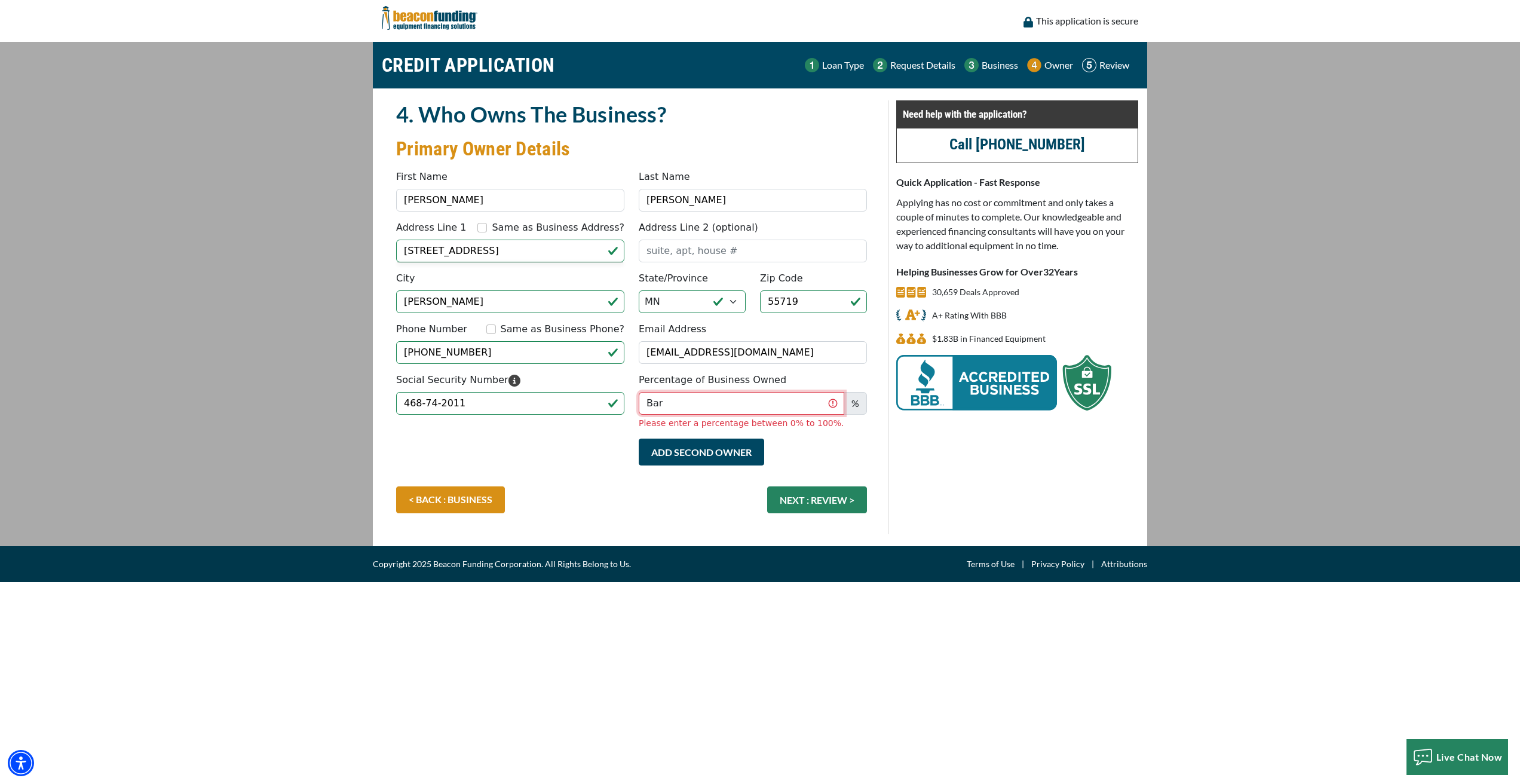
drag, startPoint x: 681, startPoint y: 402, endPoint x: 634, endPoint y: 394, distance: 47.7
click at [634, 394] on div "Percentage of Business Owned Bar % Please enter a percentage between 0% to 100%." at bounding box center [753, 401] width 243 height 57
type input "100"
click at [606, 466] on div "Add Second Owner Remove Second Owner" at bounding box center [632, 463] width 485 height 48
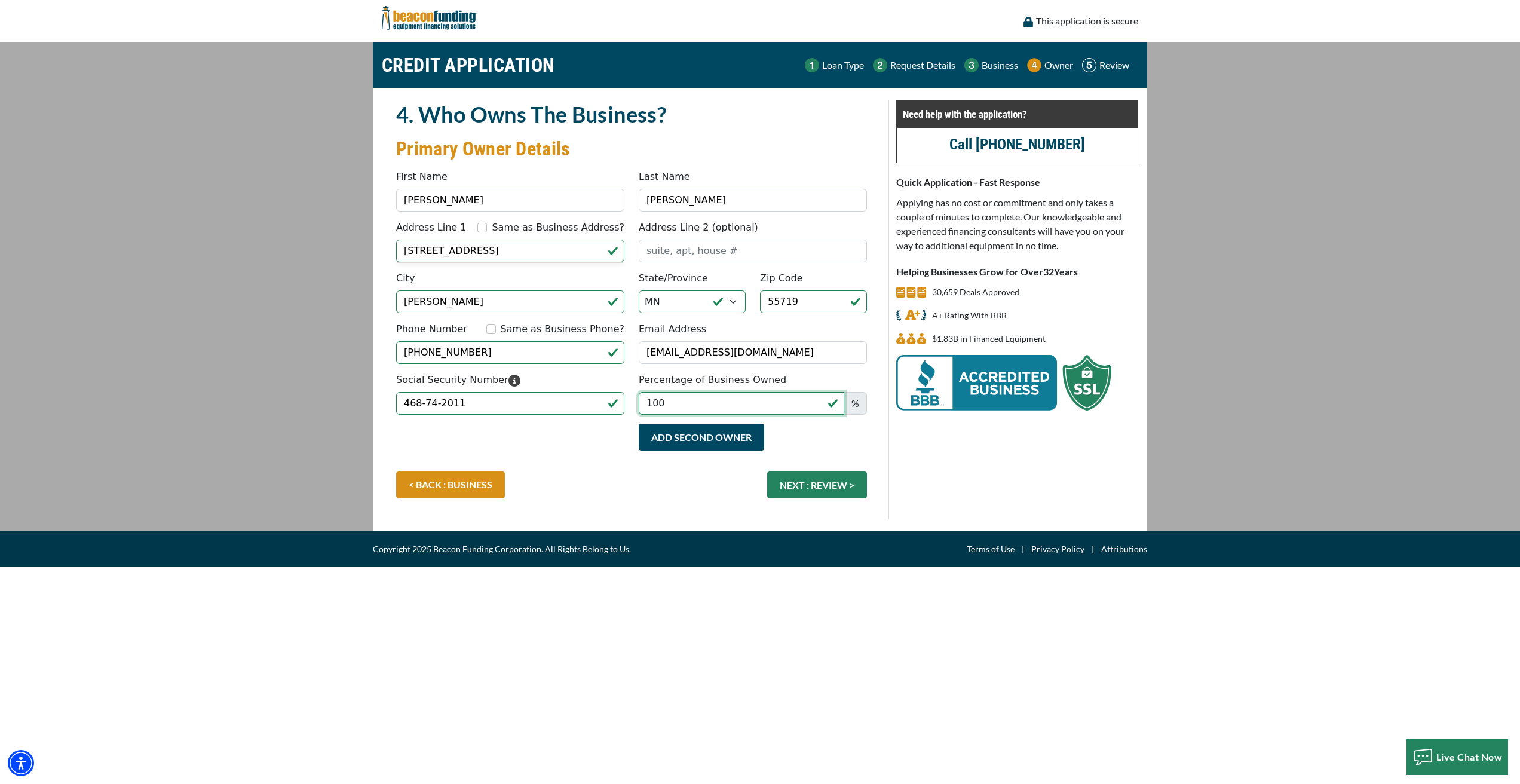
drag, startPoint x: 663, startPoint y: 401, endPoint x: 642, endPoint y: 398, distance: 21.2
click at [642, 398] on input "100" at bounding box center [741, 402] width 205 height 22
click at [812, 483] on button "NEXT : REVIEW >" at bounding box center [817, 484] width 100 height 26
